Goal: Information Seeking & Learning: Find specific fact

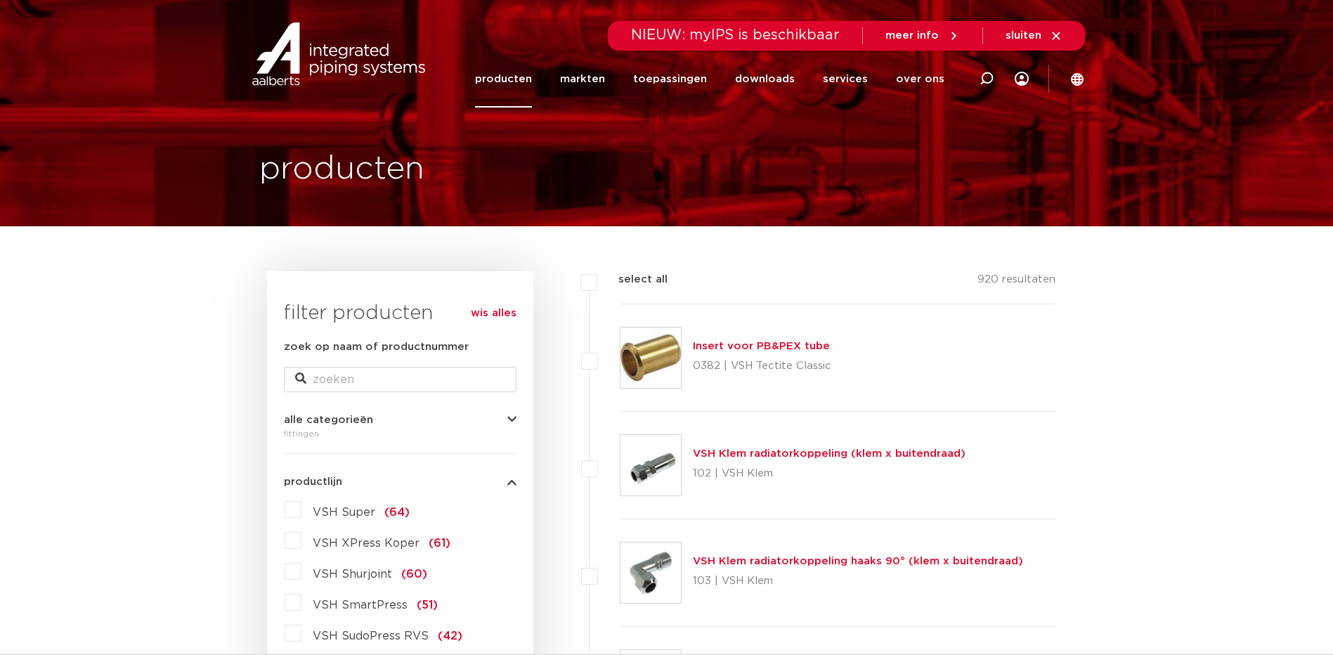
drag, startPoint x: 0, startPoint y: 0, endPoint x: 141, endPoint y: 148, distance: 204.8
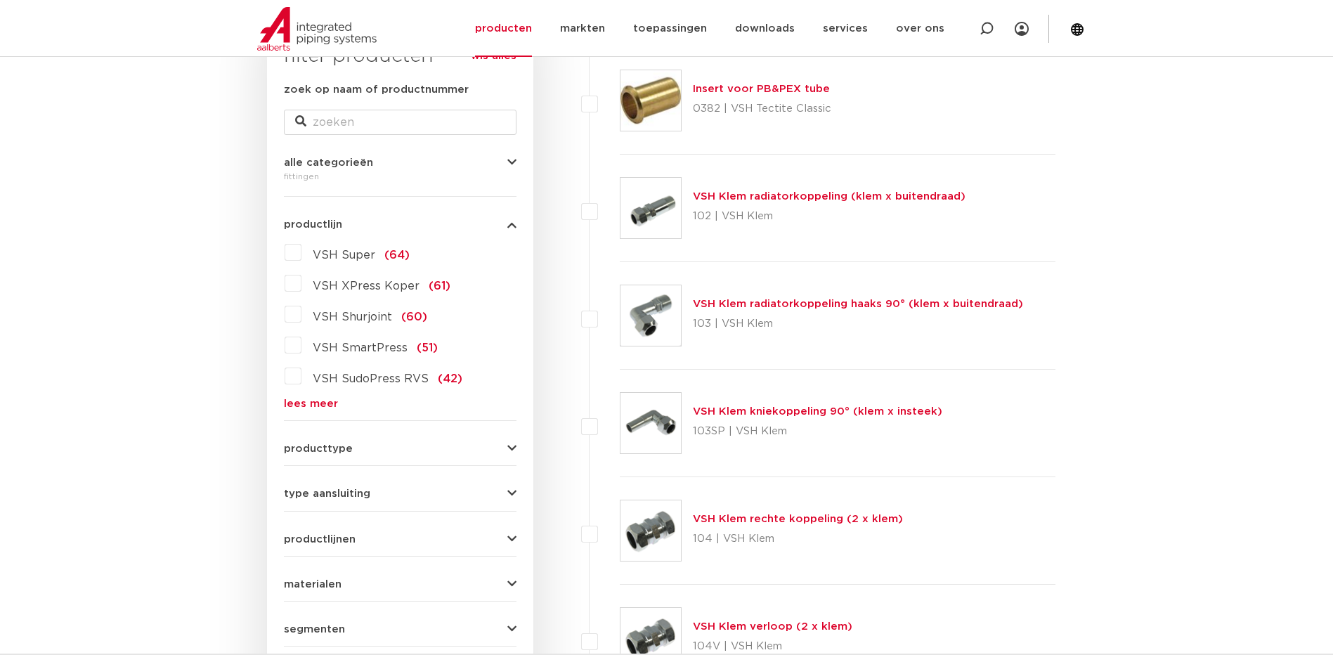
scroll to position [281, 0]
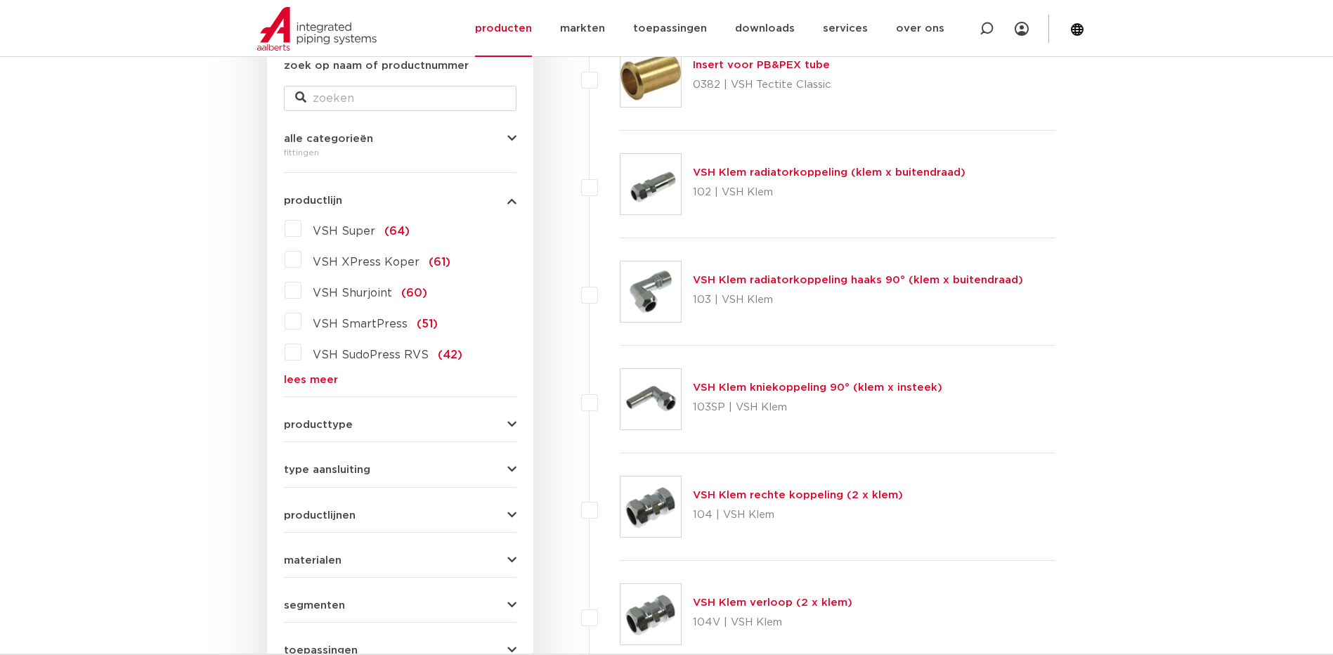
click at [301, 352] on label "VSH SudoPress RVS (42)" at bounding box center [381, 352] width 161 height 22
click at [0, 0] on input "VSH SudoPress RVS (42)" at bounding box center [0, 0] width 0 height 0
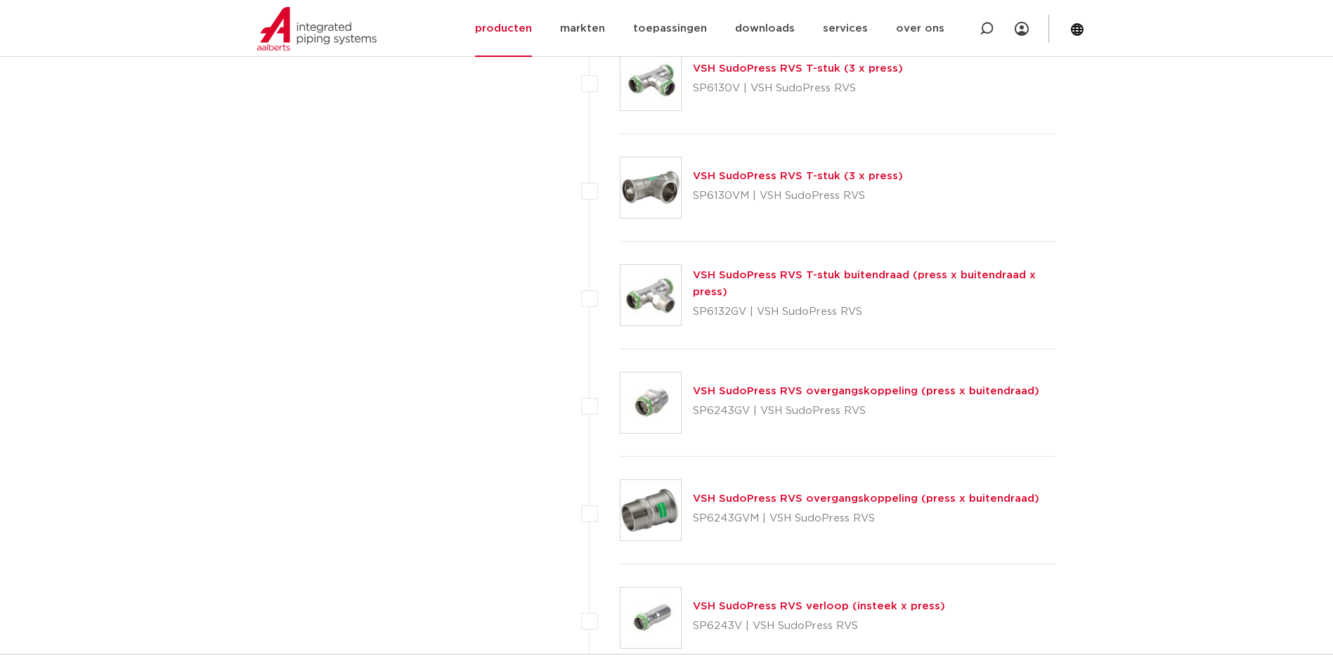
scroll to position [2108, 0]
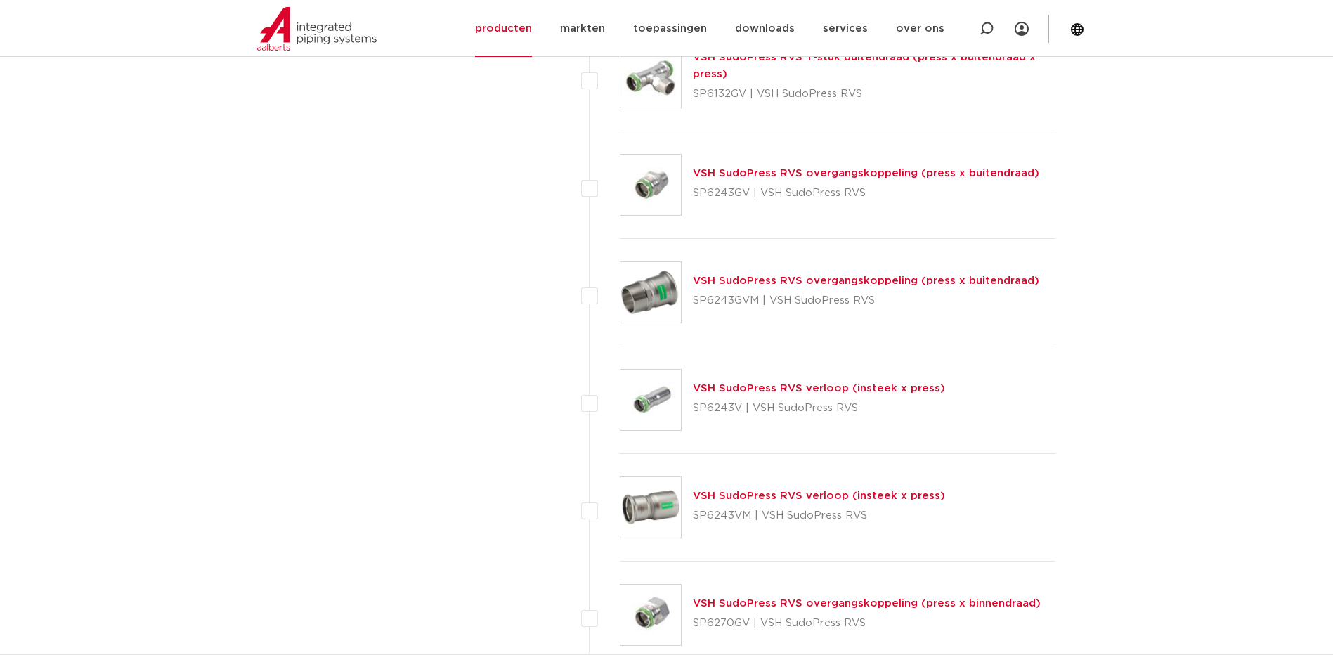
click at [903, 389] on link "VSH SudoPress RVS verloop (insteek x press)" at bounding box center [819, 388] width 252 height 11
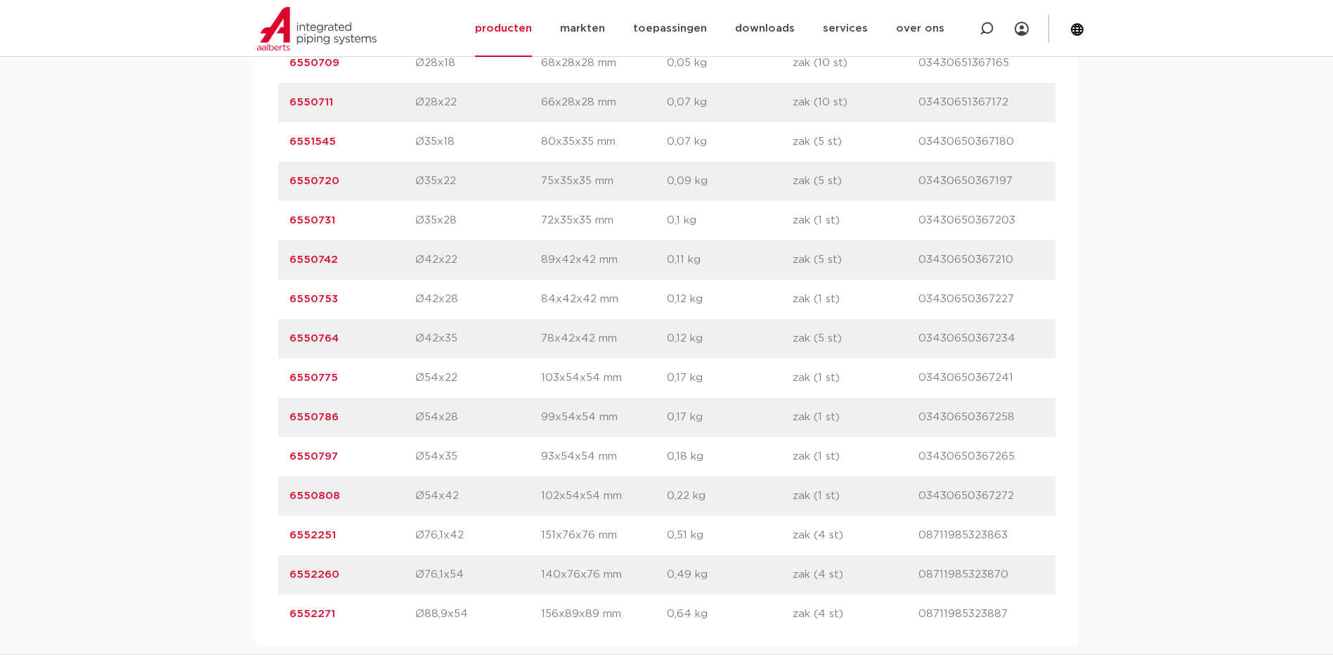
scroll to position [1265, 0]
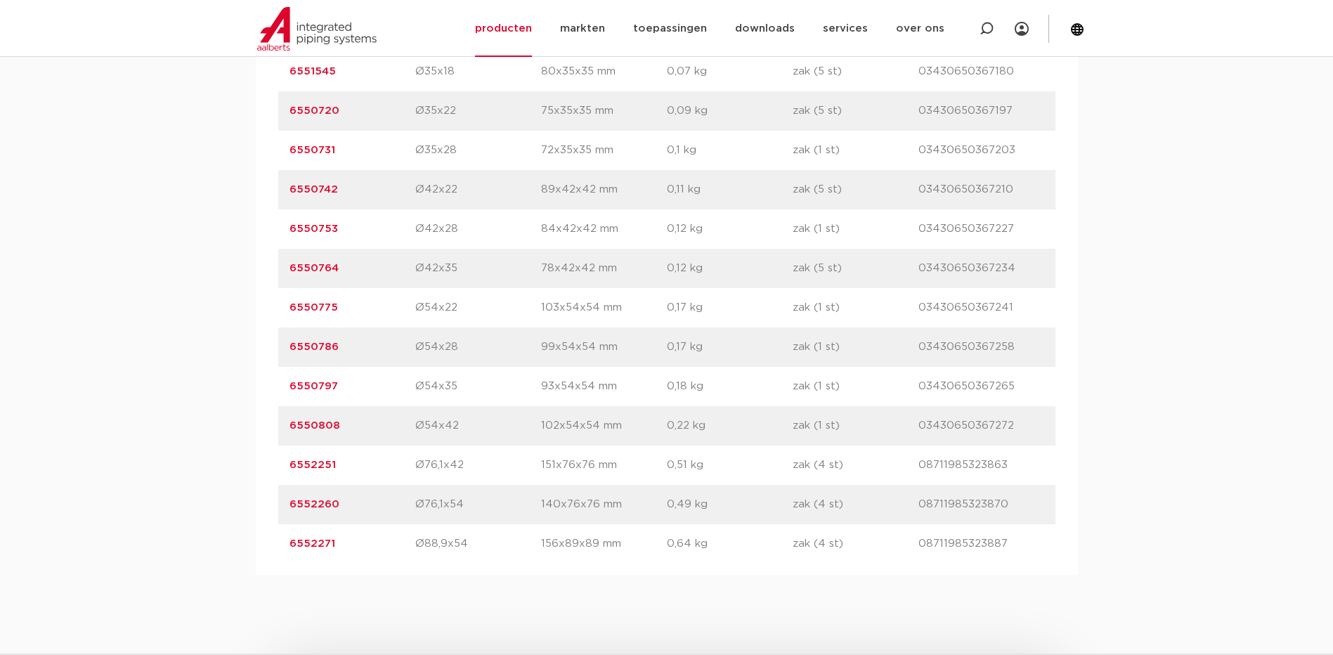
drag, startPoint x: 339, startPoint y: 422, endPoint x: 277, endPoint y: 426, distance: 61.9
click at [277, 426] on div "artikelnummer afmeting afmetingen gewicht verpakking gtin artikelnummer 6550665…" at bounding box center [667, 170] width 822 height 810
copy link "6550808"
